Goal: Task Accomplishment & Management: Manage account settings

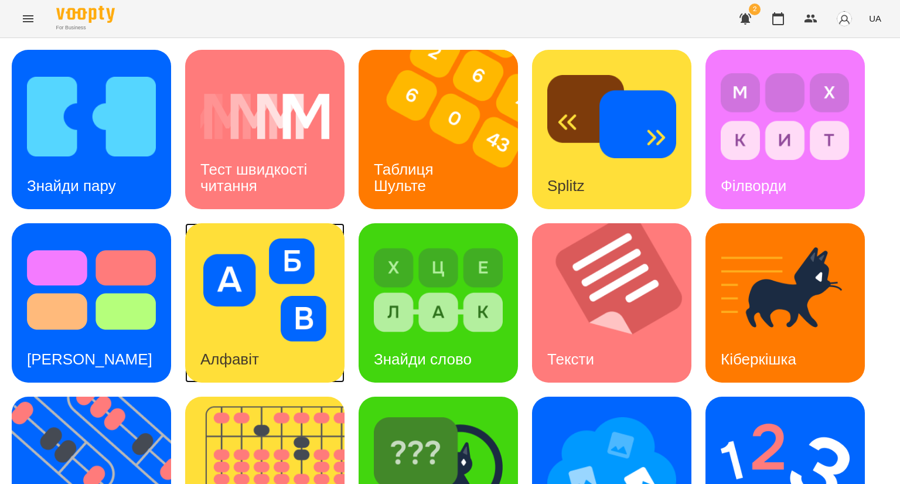
click at [271, 300] on img at bounding box center [264, 290] width 129 height 103
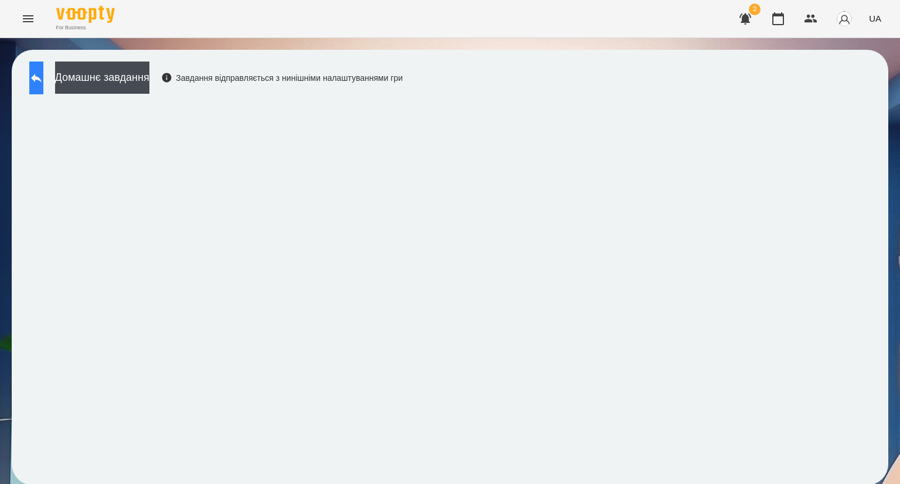
click at [40, 85] on button at bounding box center [36, 78] width 14 height 33
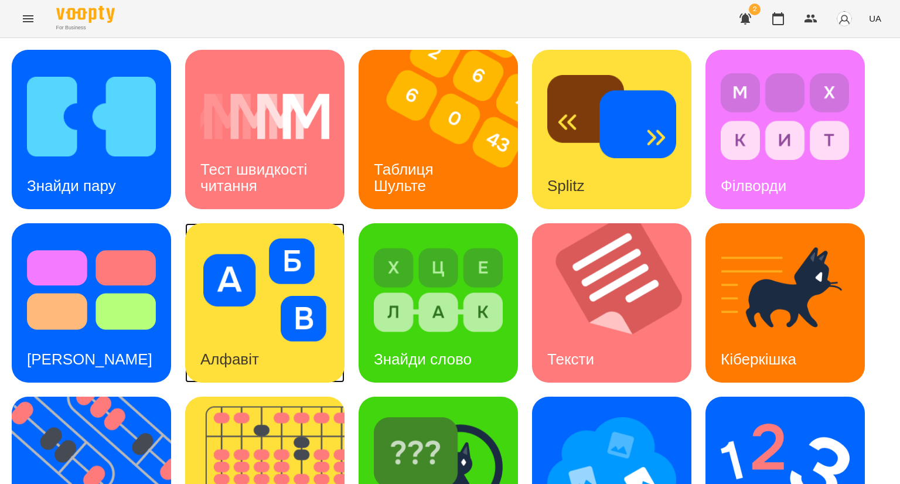
click at [240, 315] on img at bounding box center [264, 290] width 129 height 103
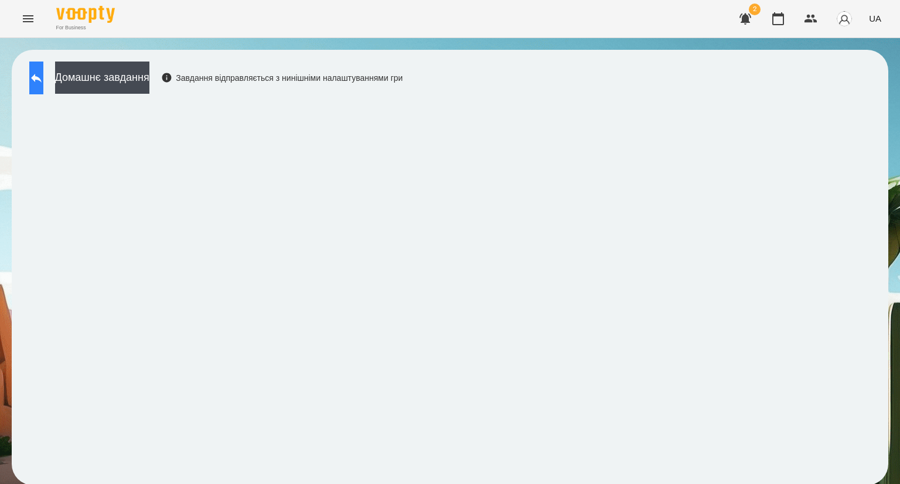
click at [42, 80] on icon at bounding box center [36, 78] width 11 height 9
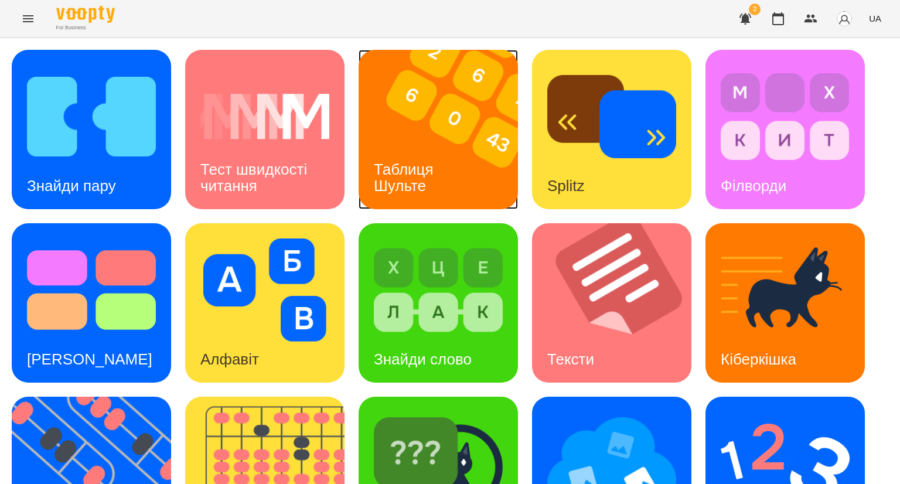
click at [420, 129] on img at bounding box center [446, 129] width 174 height 159
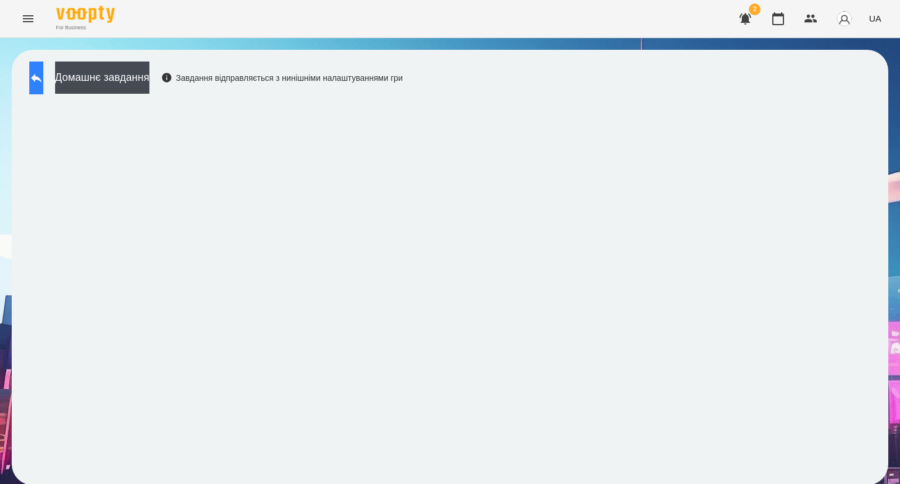
click at [43, 85] on button at bounding box center [36, 78] width 14 height 33
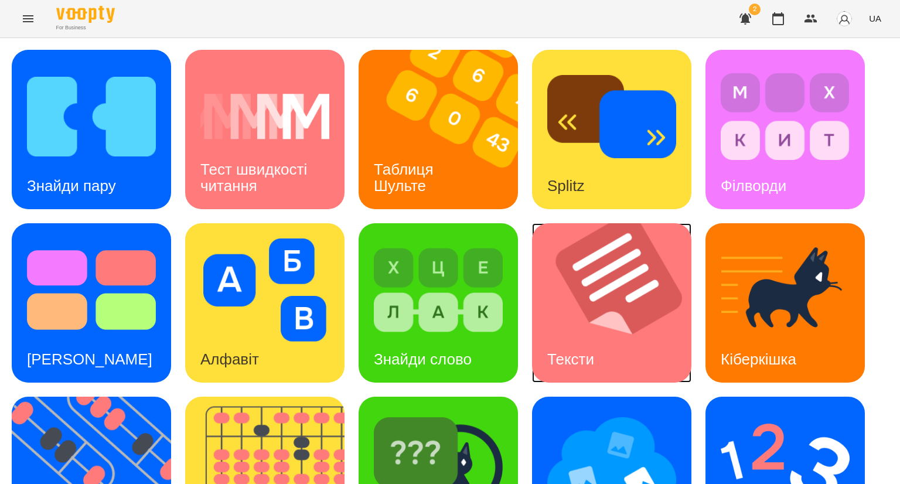
click at [576, 319] on img at bounding box center [619, 302] width 174 height 159
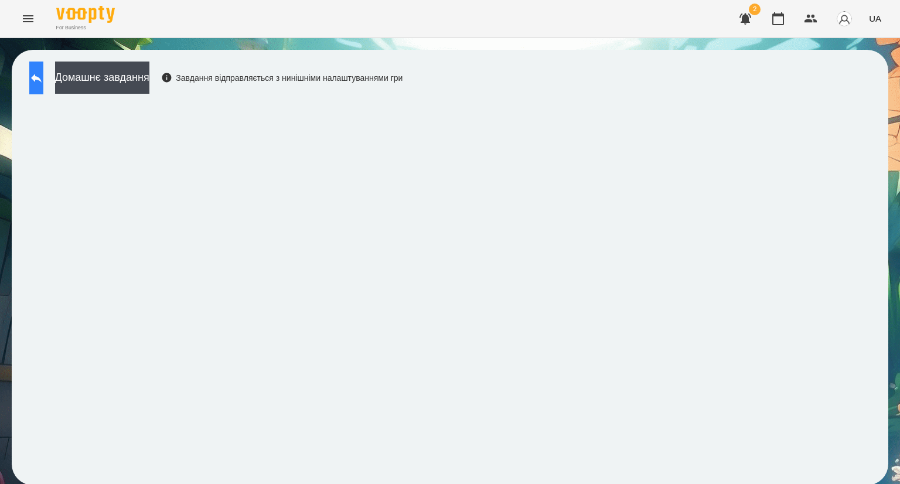
click at [43, 83] on icon at bounding box center [36, 78] width 14 height 14
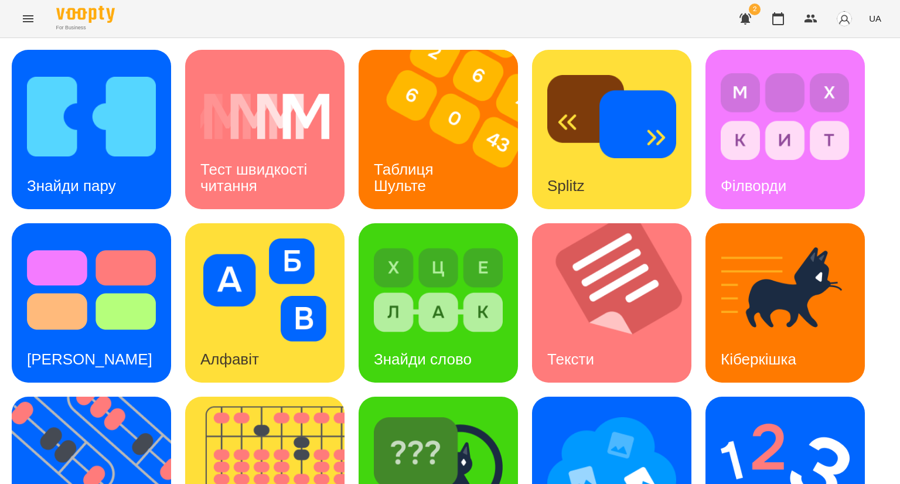
scroll to position [55, 0]
click at [577, 233] on img at bounding box center [619, 302] width 174 height 159
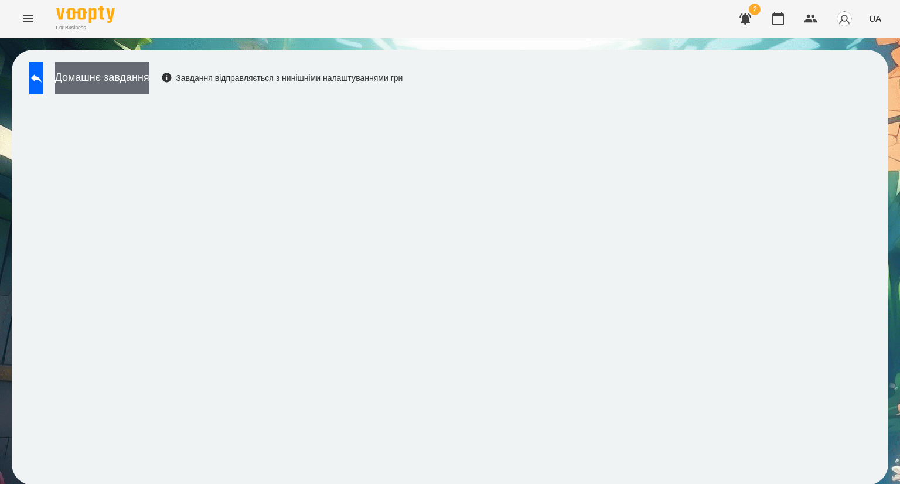
click at [117, 80] on button "Домашнє завдання" at bounding box center [102, 78] width 94 height 32
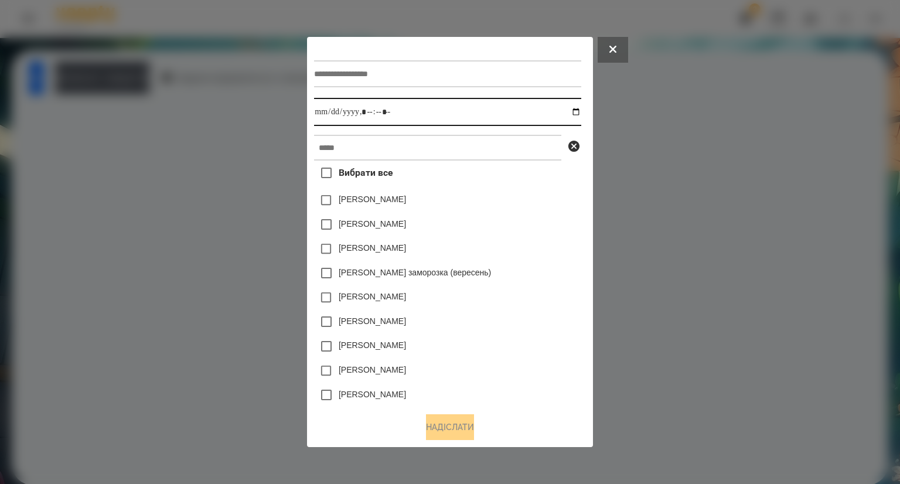
click at [330, 111] on input "datetime-local" at bounding box center [447, 112] width 267 height 28
click at [579, 111] on input "datetime-local" at bounding box center [447, 112] width 267 height 28
type input "**********"
click at [551, 214] on div "[PERSON_NAME]" at bounding box center [447, 224] width 267 height 25
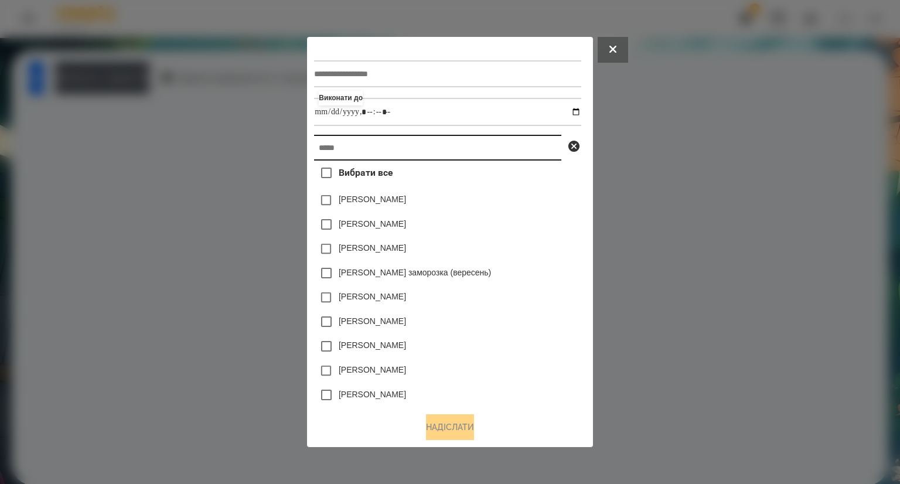
click at [354, 151] on input "text" at bounding box center [437, 148] width 247 height 26
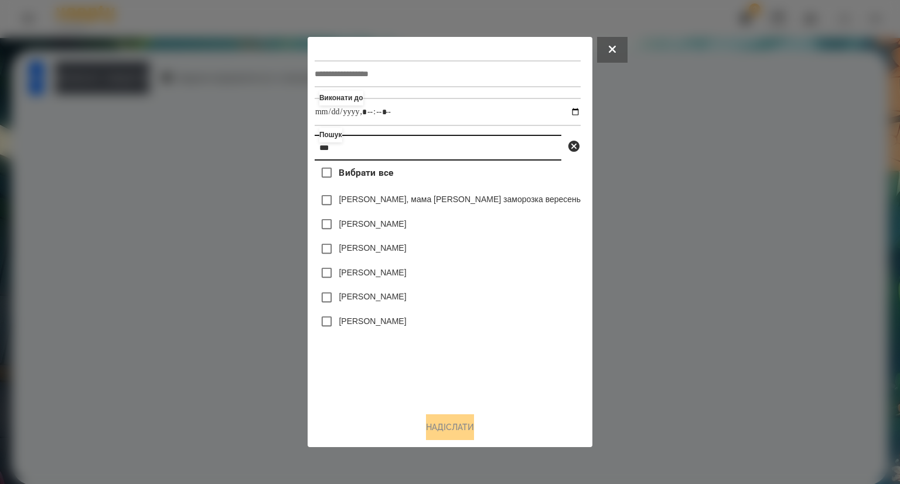
type input "***"
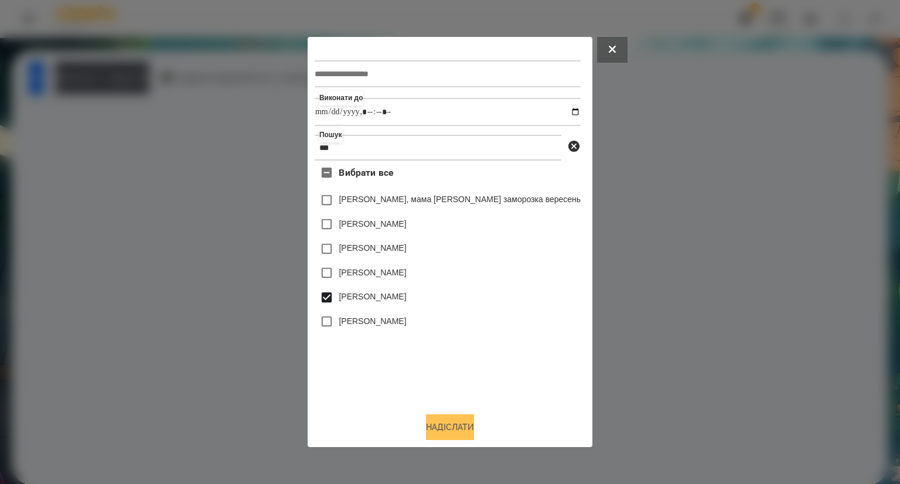
click at [436, 432] on button "Надіслати" at bounding box center [450, 427] width 48 height 26
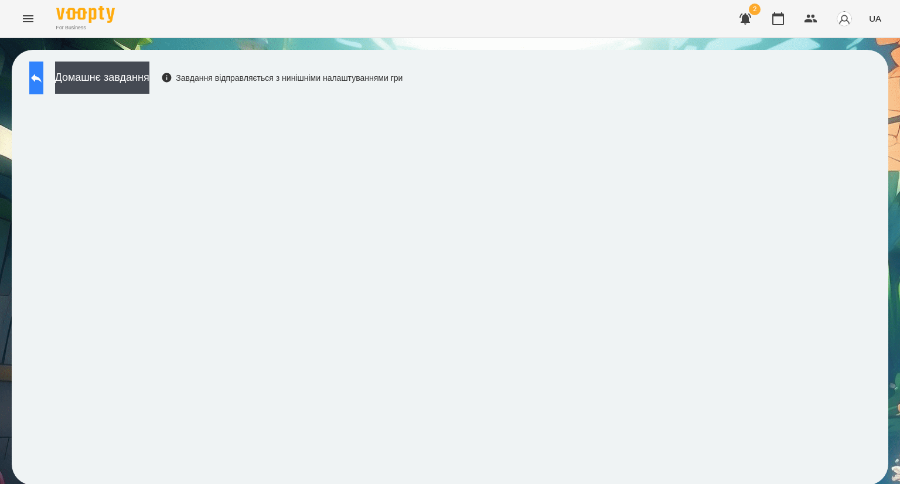
click at [43, 76] on icon at bounding box center [36, 78] width 14 height 14
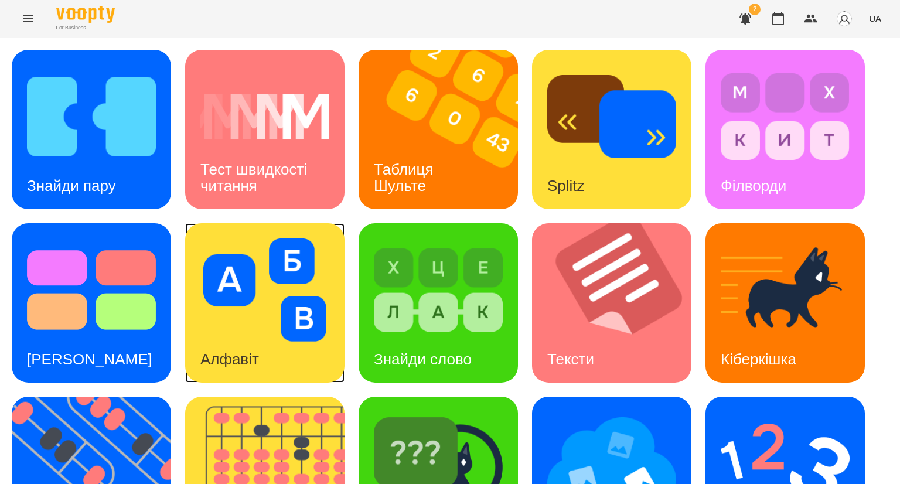
click at [309, 324] on img at bounding box center [264, 290] width 129 height 103
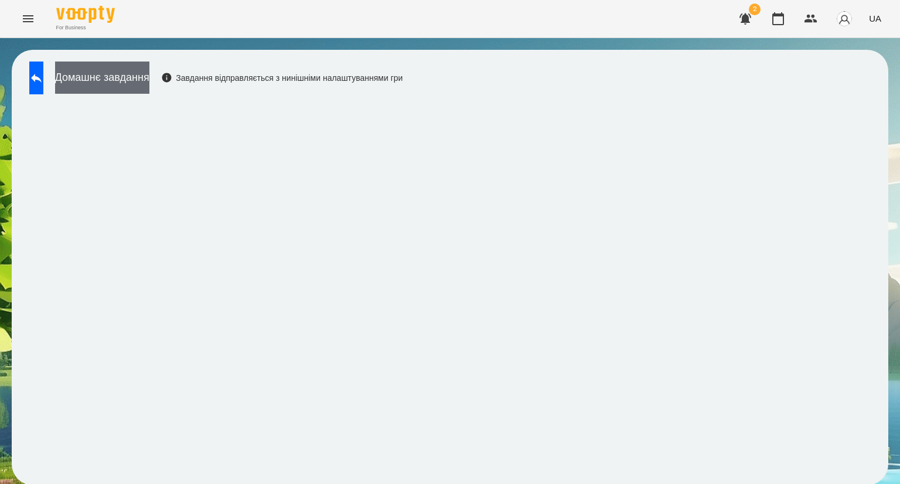
click at [130, 78] on button "Домашнє завдання" at bounding box center [102, 78] width 94 height 32
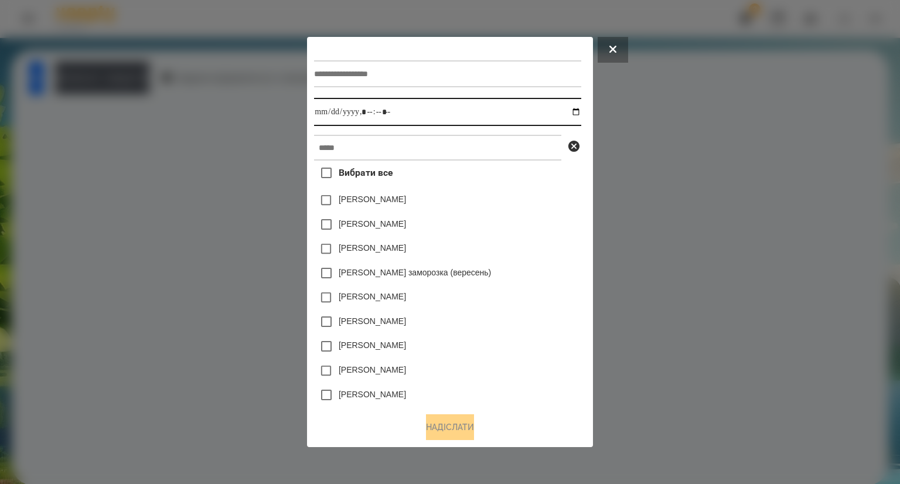
click at [331, 110] on input "datetime-local" at bounding box center [447, 112] width 267 height 28
click at [581, 111] on input "datetime-local" at bounding box center [447, 112] width 267 height 28
type input "**********"
click at [534, 233] on div "[PERSON_NAME]" at bounding box center [447, 224] width 267 height 25
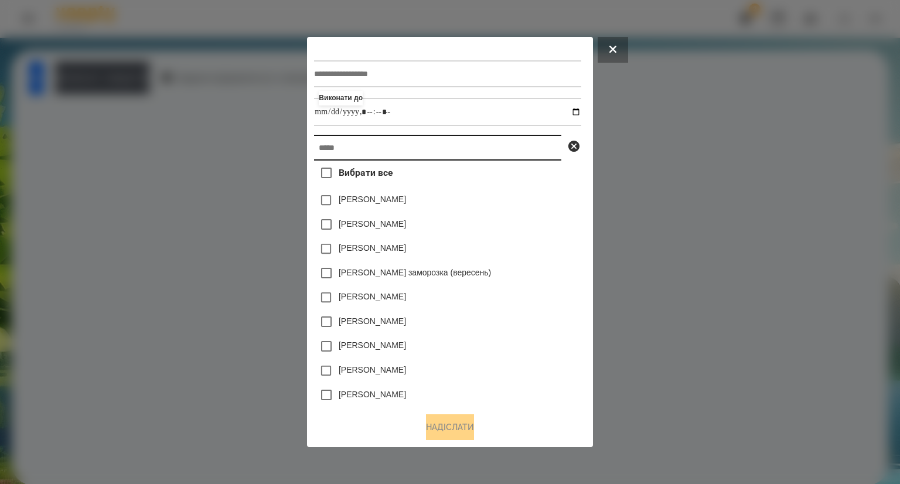
click at [345, 149] on input "text" at bounding box center [437, 148] width 247 height 26
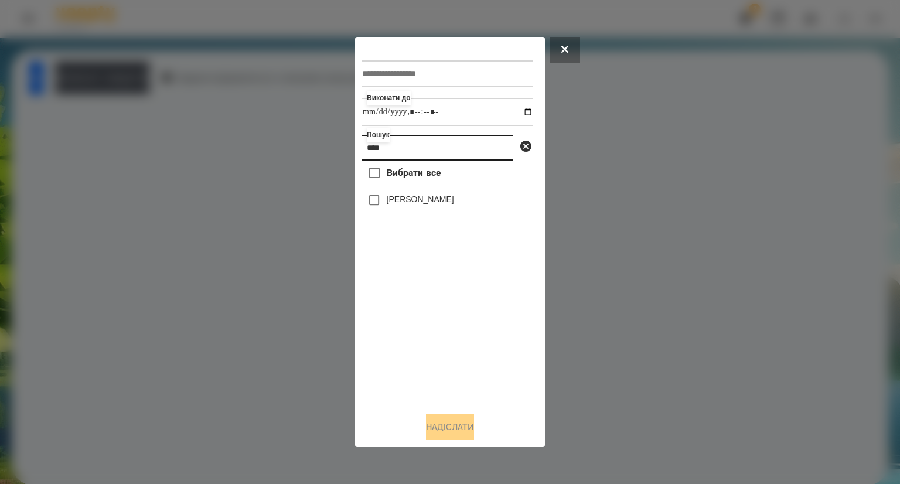
type input "****"
click at [440, 434] on button "Надіслати" at bounding box center [450, 427] width 48 height 26
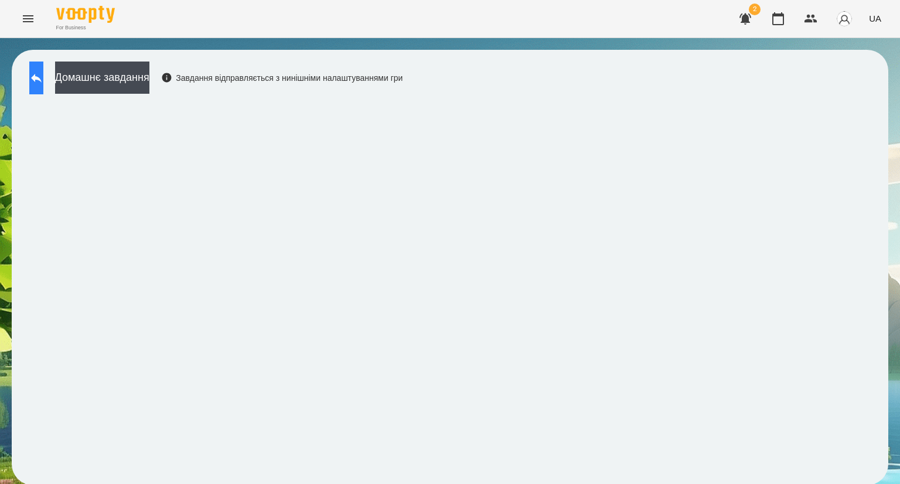
click at [43, 87] on button at bounding box center [36, 78] width 14 height 33
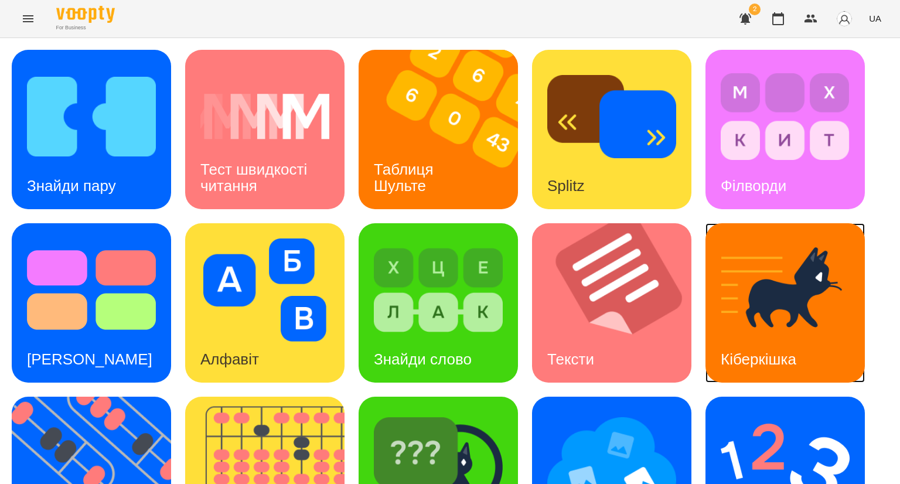
click at [785, 304] on img at bounding box center [785, 290] width 129 height 103
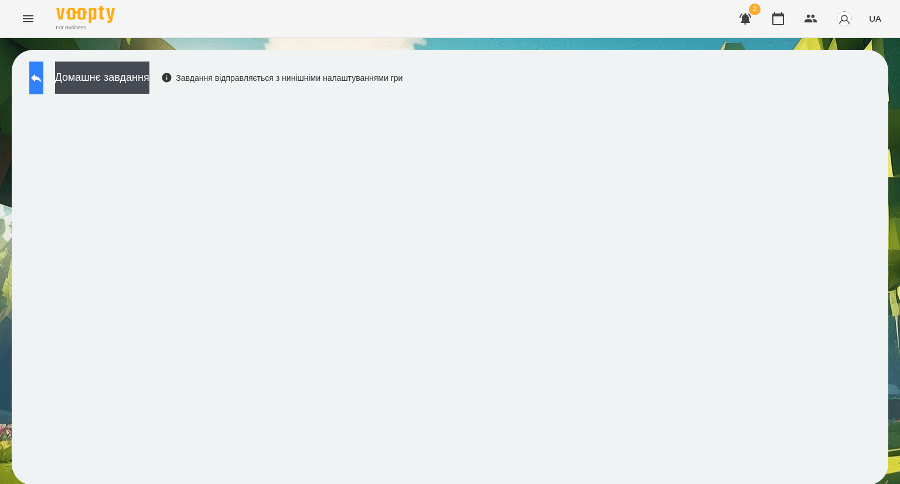
click at [35, 81] on button at bounding box center [36, 78] width 14 height 33
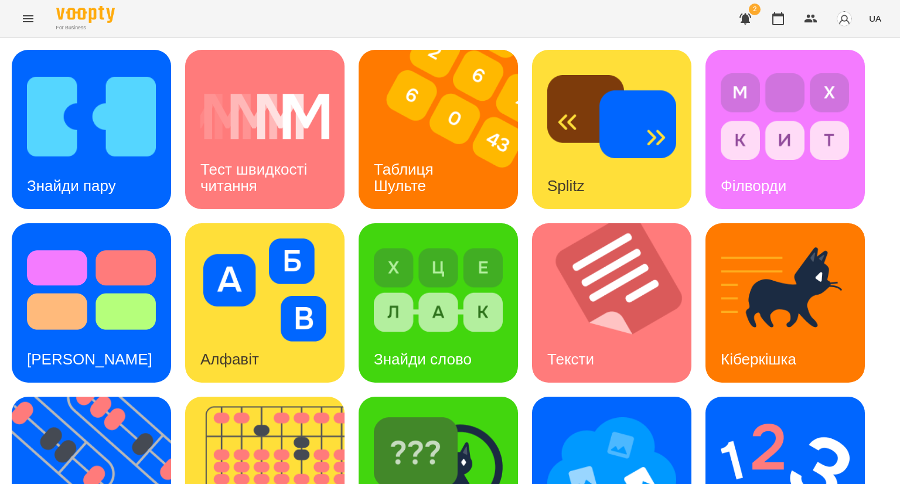
scroll to position [257, 0]
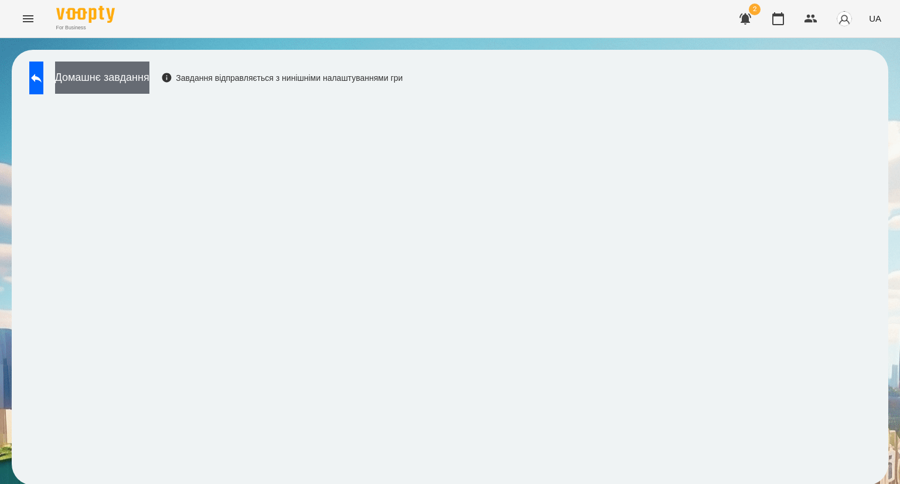
click at [102, 77] on button "Домашнє завдання" at bounding box center [102, 78] width 94 height 32
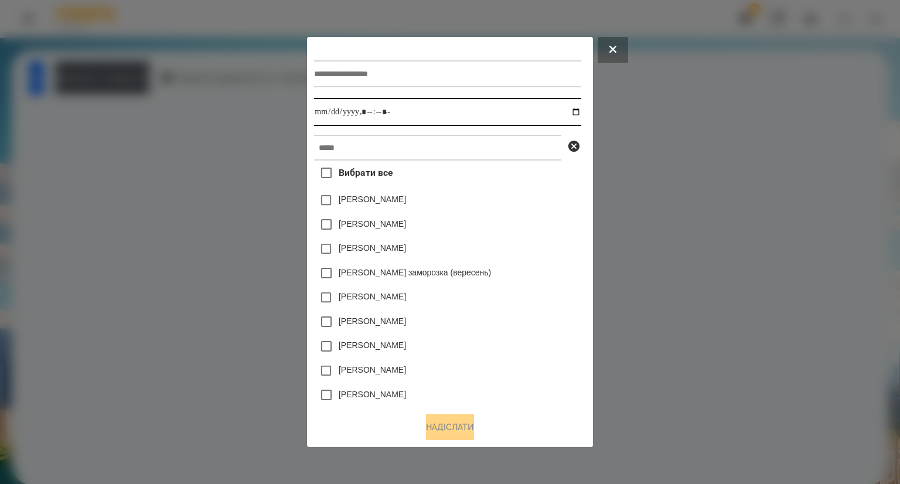
click at [366, 114] on input "datetime-local" at bounding box center [447, 112] width 267 height 28
click at [580, 113] on input "datetime-local" at bounding box center [447, 112] width 267 height 28
type input "**********"
click at [413, 115] on input "datetime-local" at bounding box center [447, 112] width 267 height 28
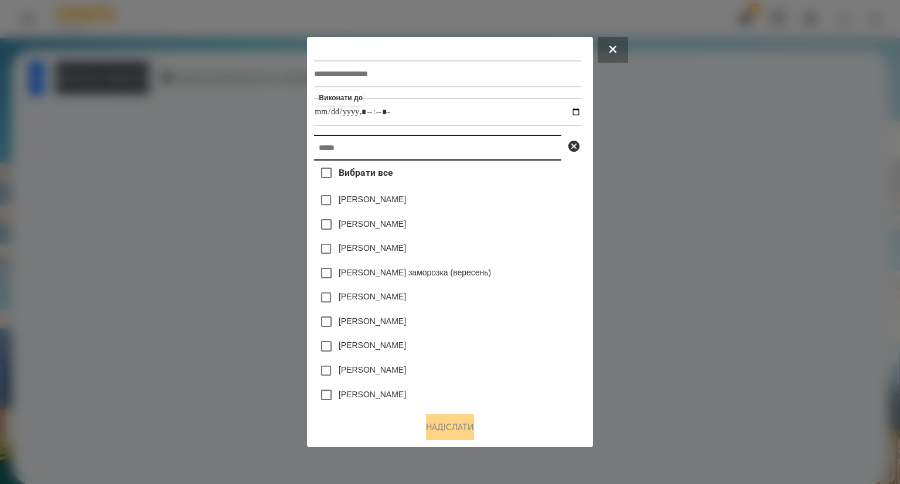
click at [324, 150] on input "text" at bounding box center [437, 148] width 247 height 26
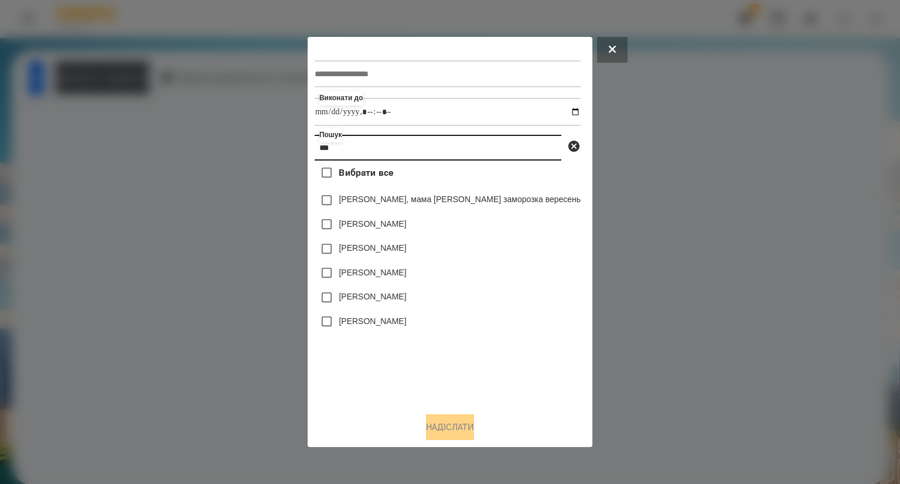
type input "***"
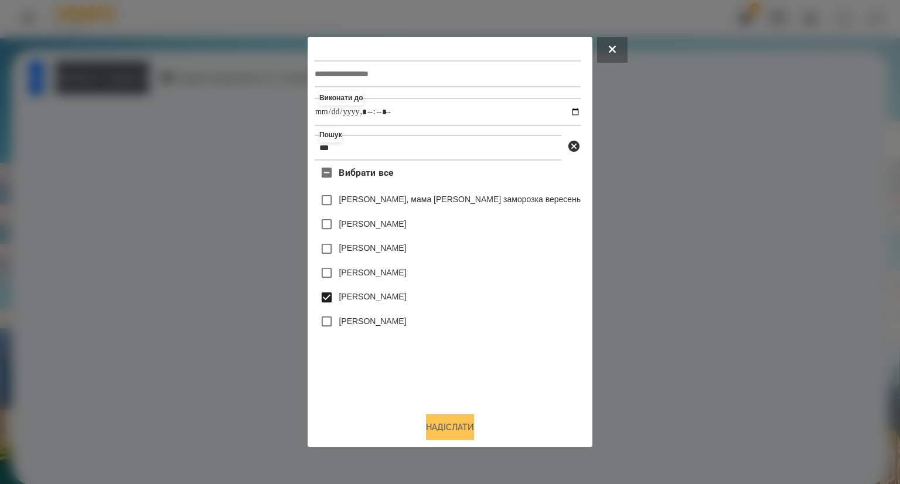
click at [445, 430] on button "Надіслати" at bounding box center [450, 427] width 48 height 26
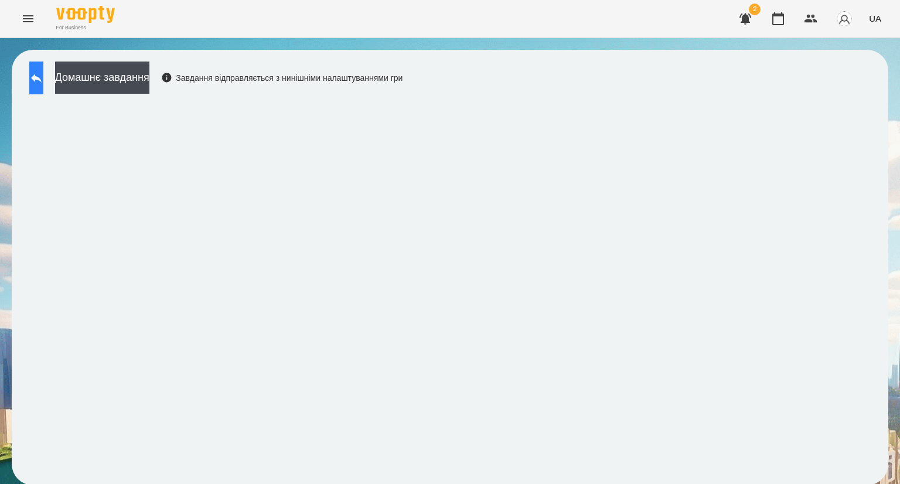
click at [42, 80] on icon at bounding box center [36, 78] width 14 height 14
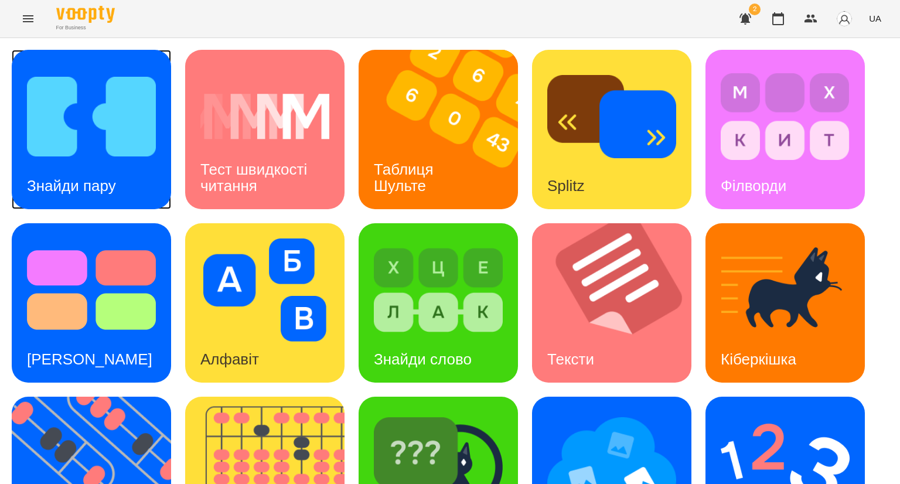
click at [70, 125] on img at bounding box center [91, 116] width 129 height 103
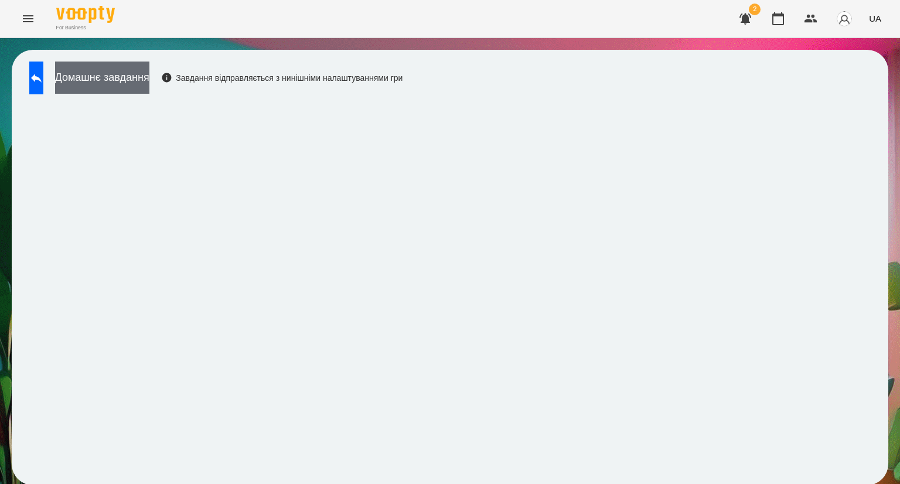
click at [104, 81] on button "Домашнє завдання" at bounding box center [102, 78] width 94 height 32
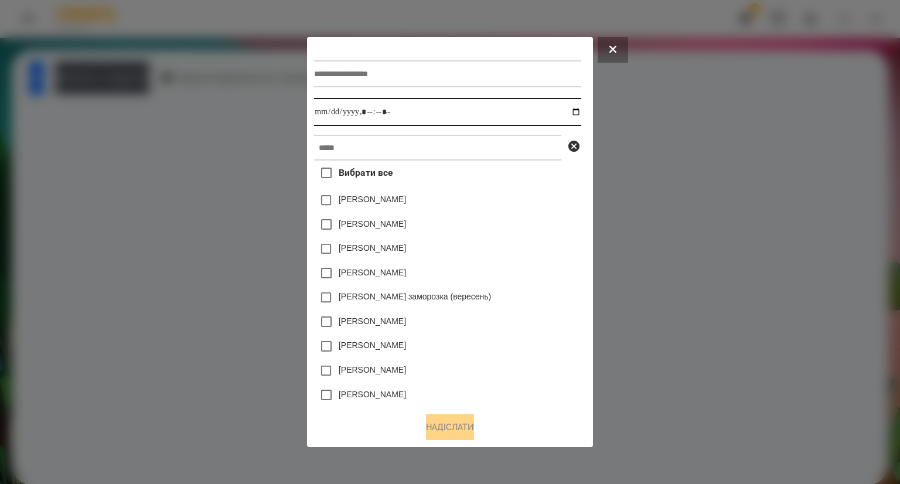
click at [340, 113] on input "datetime-local" at bounding box center [447, 112] width 267 height 28
click at [579, 108] on input "datetime-local" at bounding box center [447, 112] width 267 height 28
type input "**********"
click at [529, 202] on div "[PERSON_NAME]" at bounding box center [447, 200] width 267 height 25
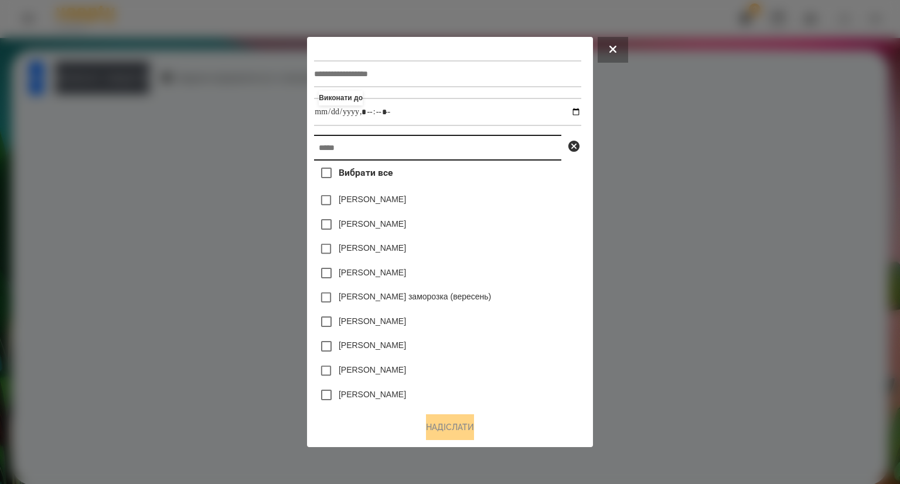
click at [330, 146] on input "text" at bounding box center [437, 148] width 247 height 26
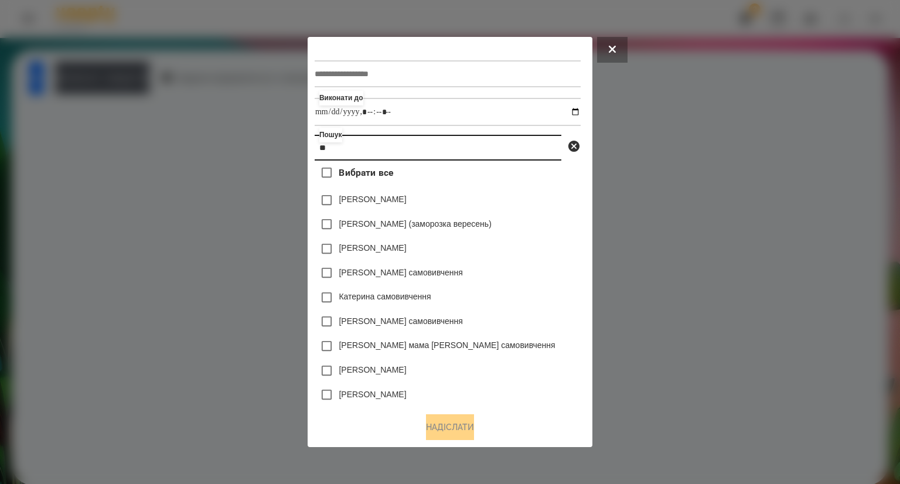
click at [345, 149] on input "**" at bounding box center [438, 148] width 247 height 26
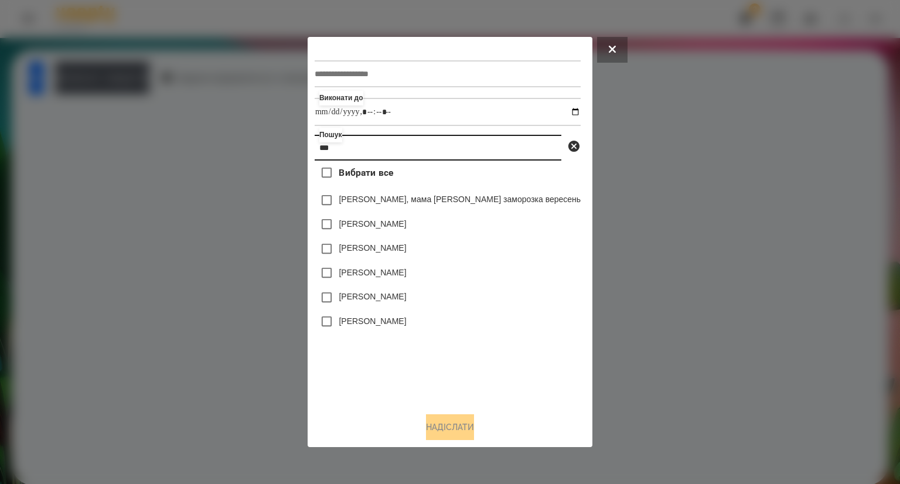
type input "***"
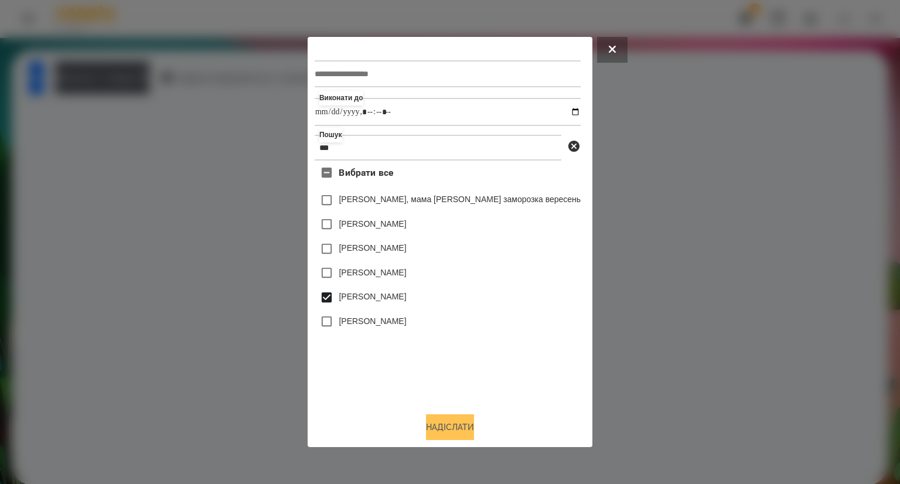
click at [435, 428] on button "Надіслати" at bounding box center [450, 427] width 48 height 26
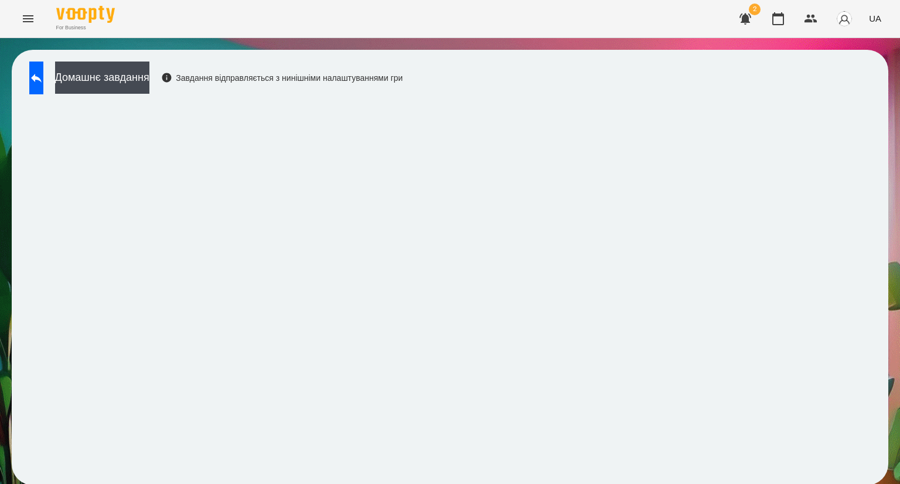
click at [30, 18] on icon "Menu" at bounding box center [28, 18] width 11 height 7
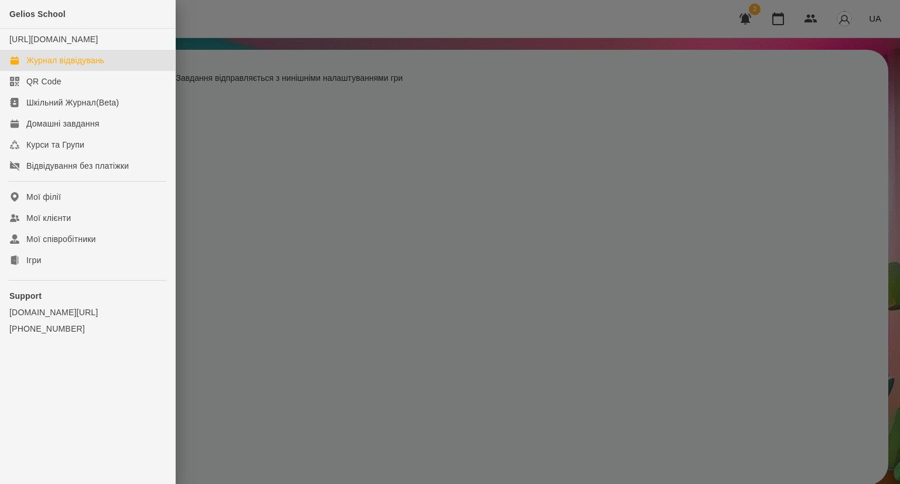
click at [37, 66] on div "Журнал відвідувань" at bounding box center [65, 61] width 78 height 12
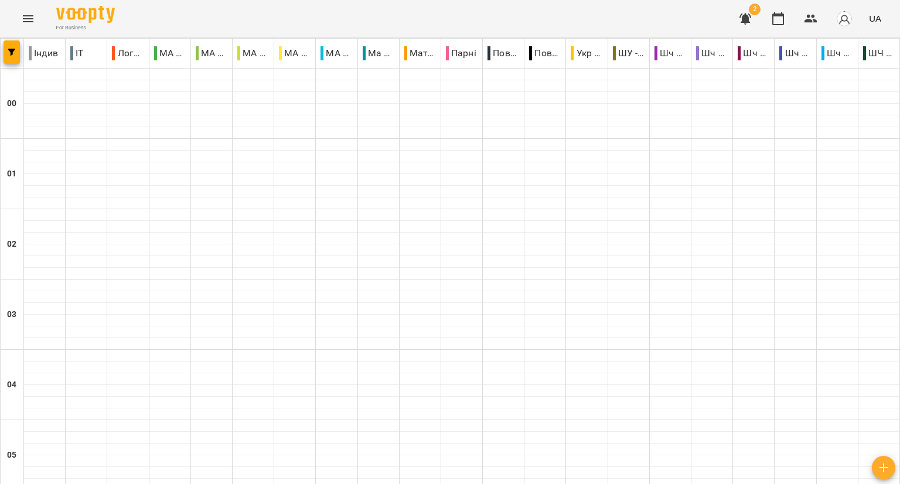
scroll to position [127, 0]
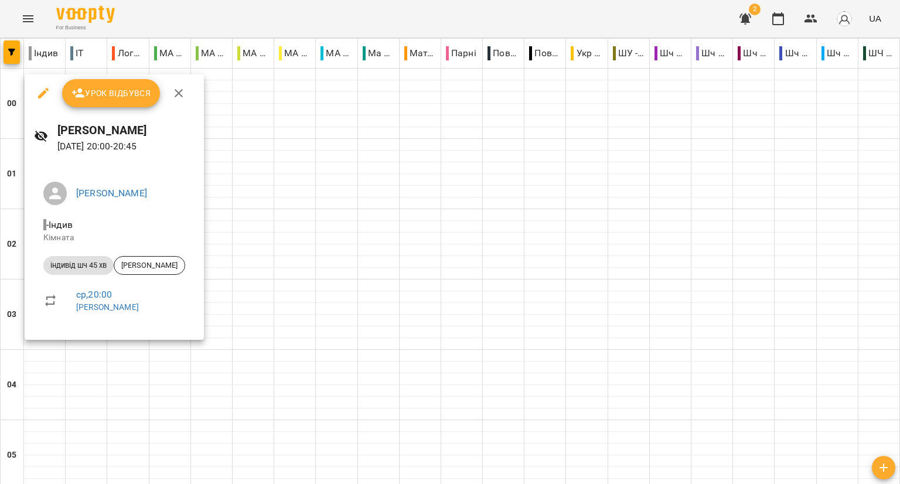
click at [103, 99] on span "Урок відбувся" at bounding box center [112, 93] width 80 height 14
